Goal: Browse casually

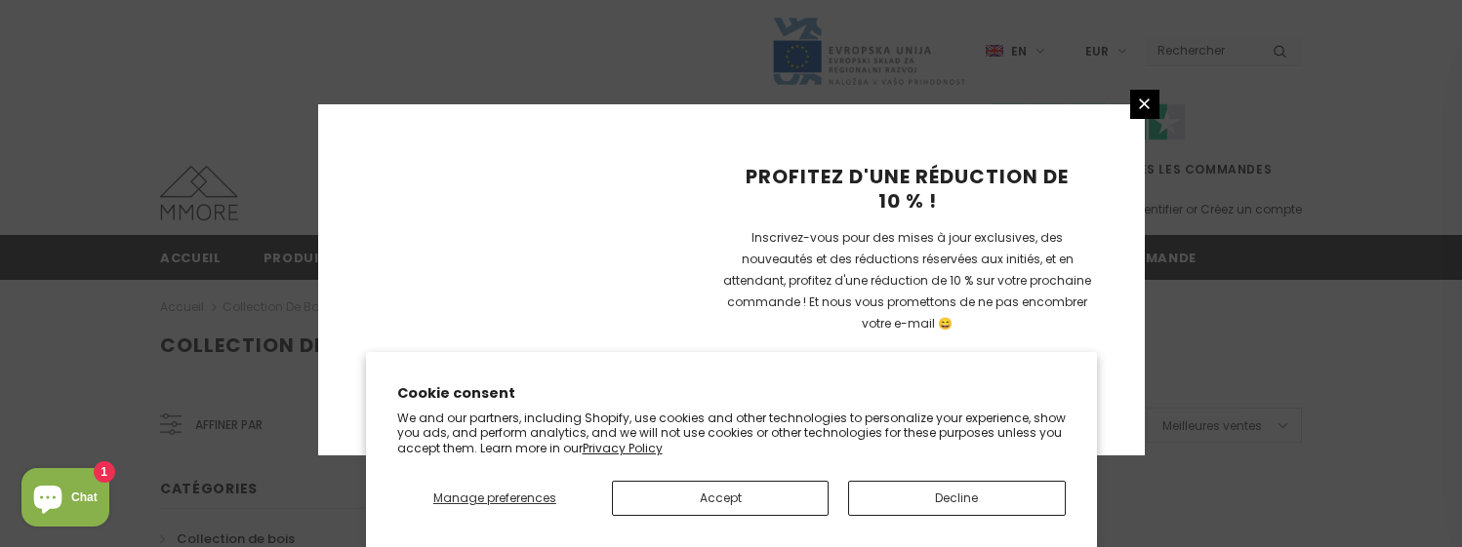
scroll to position [1500, 0]
